Goal: Task Accomplishment & Management: Use online tool/utility

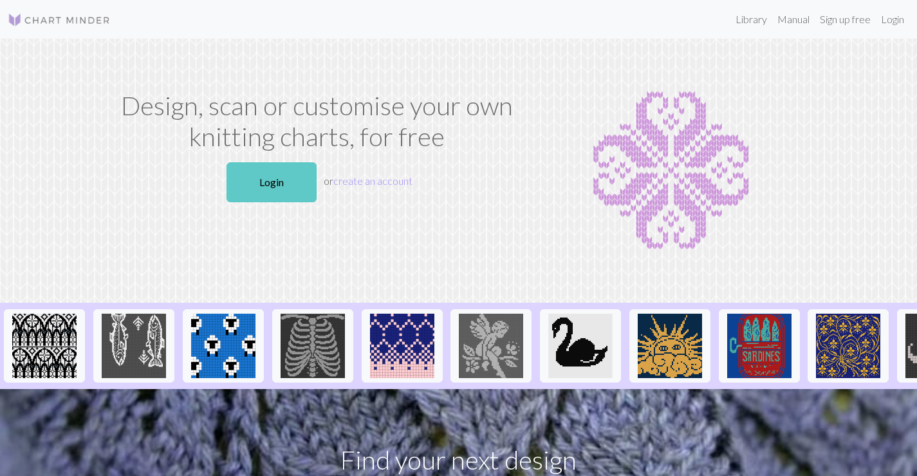
click at [270, 189] on link "Login" at bounding box center [272, 182] width 90 height 40
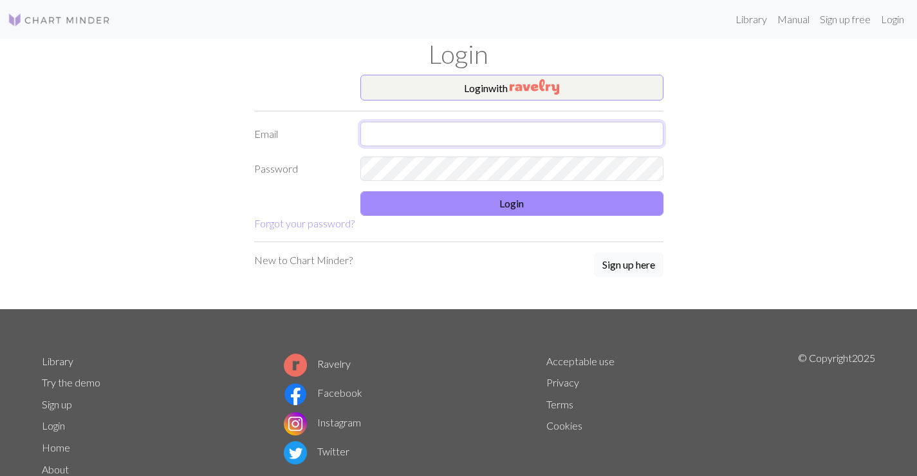
click at [463, 135] on input "text" at bounding box center [511, 134] width 303 height 24
type input "[EMAIL_ADDRESS][DOMAIN_NAME]"
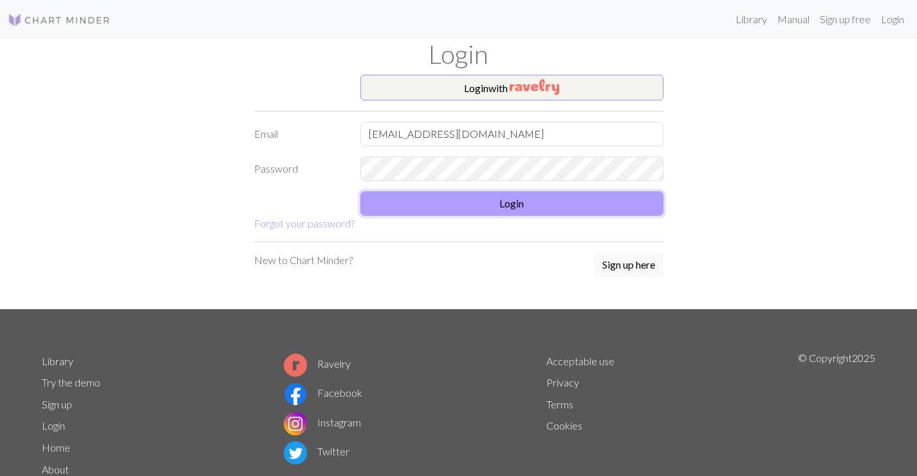
click at [450, 196] on button "Login" at bounding box center [511, 203] width 303 height 24
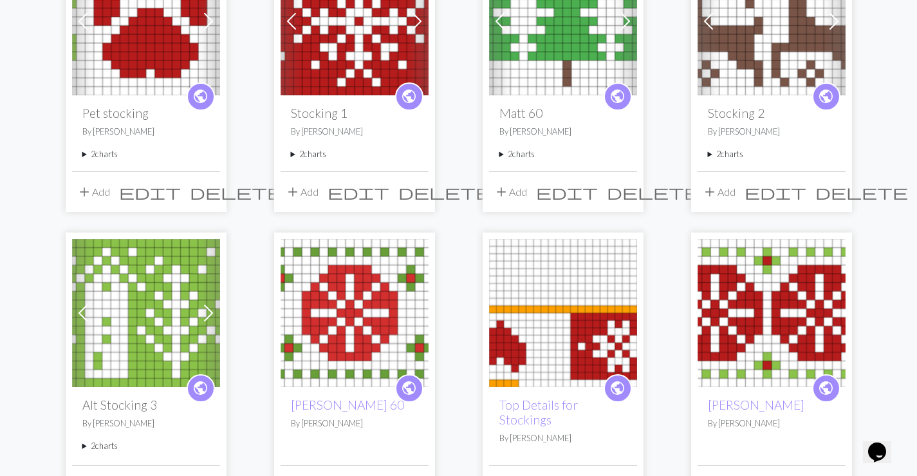
scroll to position [193, 0]
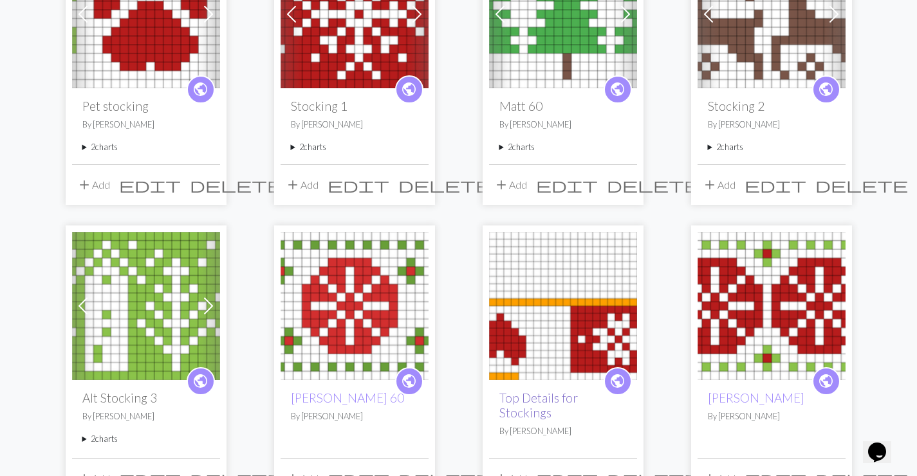
click at [542, 411] on link "Top Details for Stockings" at bounding box center [538, 405] width 79 height 30
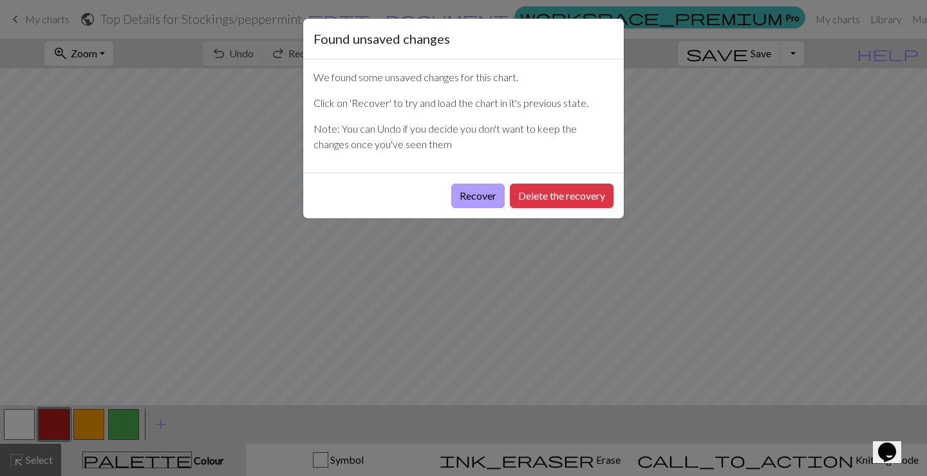
click at [456, 195] on button "Recover" at bounding box center [477, 195] width 53 height 24
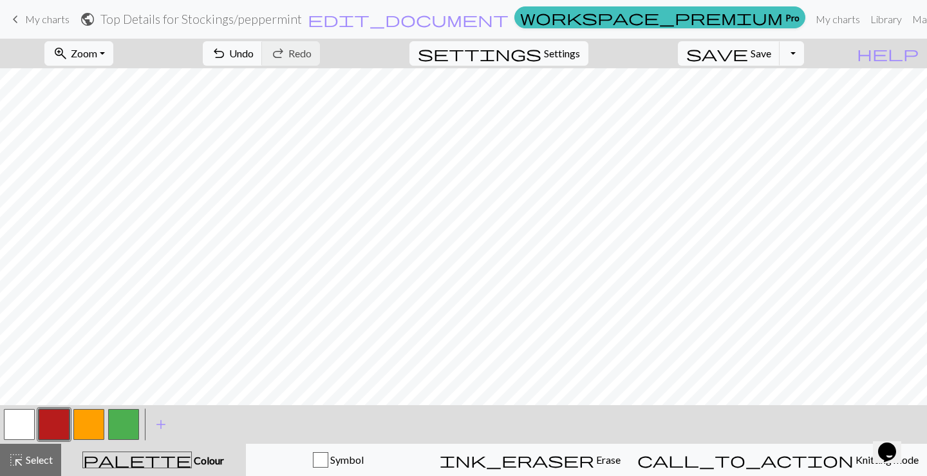
click at [93, 419] on button "button" at bounding box center [88, 424] width 31 height 31
click at [64, 420] on button "button" at bounding box center [54, 424] width 31 height 31
click at [17, 422] on button "button" at bounding box center [19, 424] width 31 height 31
click at [54, 422] on button "button" at bounding box center [54, 424] width 31 height 31
click at [29, 427] on button "button" at bounding box center [19, 424] width 31 height 31
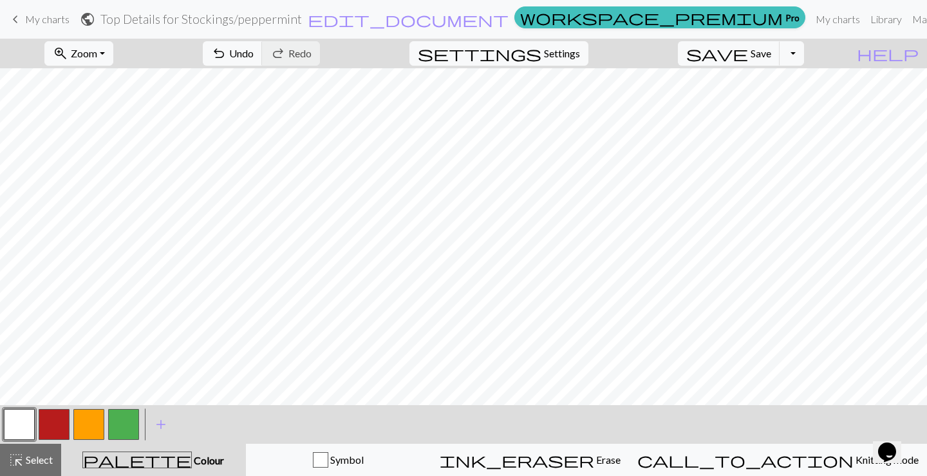
click at [58, 418] on button "button" at bounding box center [54, 424] width 31 height 31
